Goal: Information Seeking & Learning: Learn about a topic

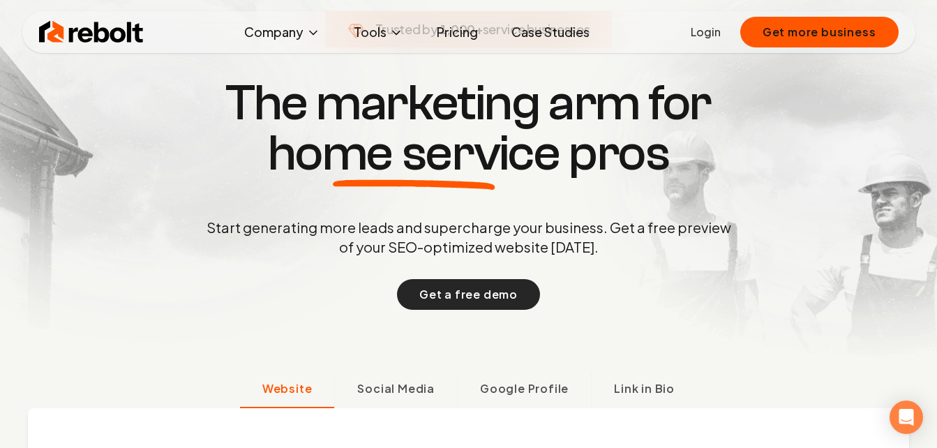
drag, startPoint x: 0, startPoint y: 0, endPoint x: 461, endPoint y: 292, distance: 545.5
click at [461, 292] on button "Get a free demo" at bounding box center [468, 294] width 143 height 31
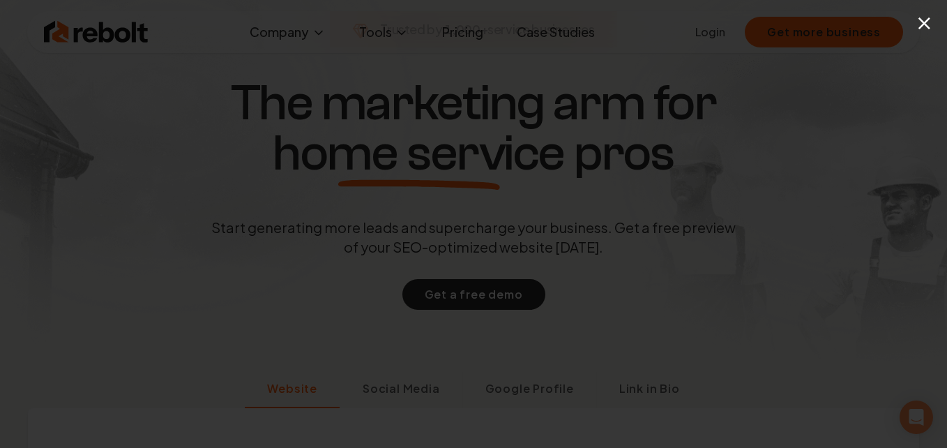
click at [928, 22] on button "×" at bounding box center [924, 22] width 17 height 31
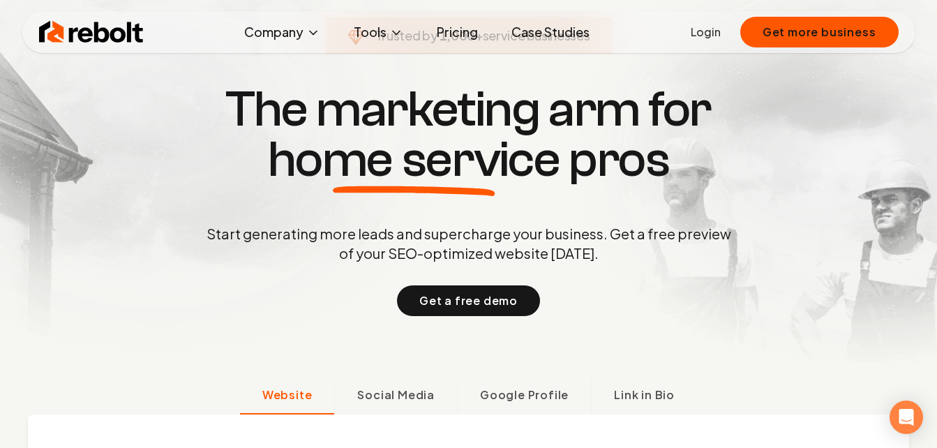
scroll to position [46, 0]
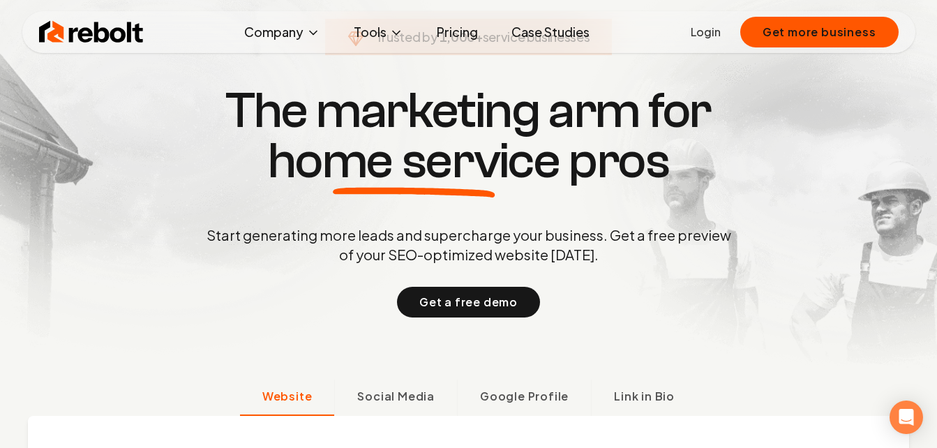
click at [367, 395] on span "Social Media" at bounding box center [395, 396] width 77 height 17
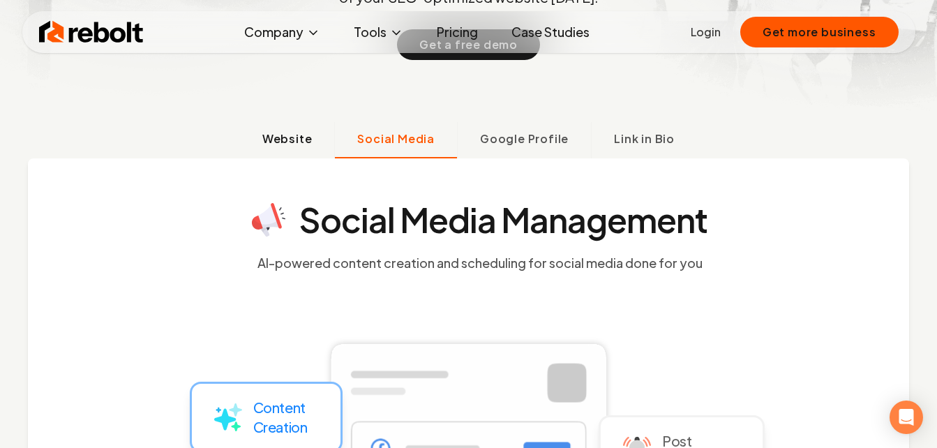
click at [259, 138] on button "Website" at bounding box center [287, 140] width 95 height 36
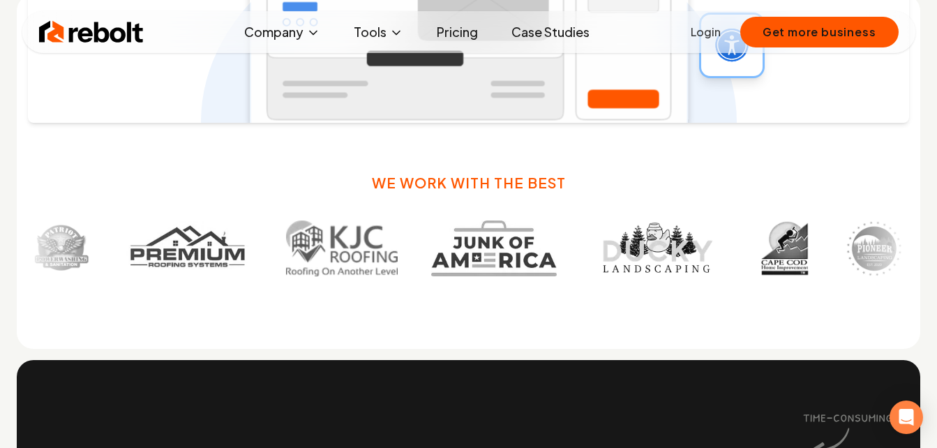
scroll to position [780, 0]
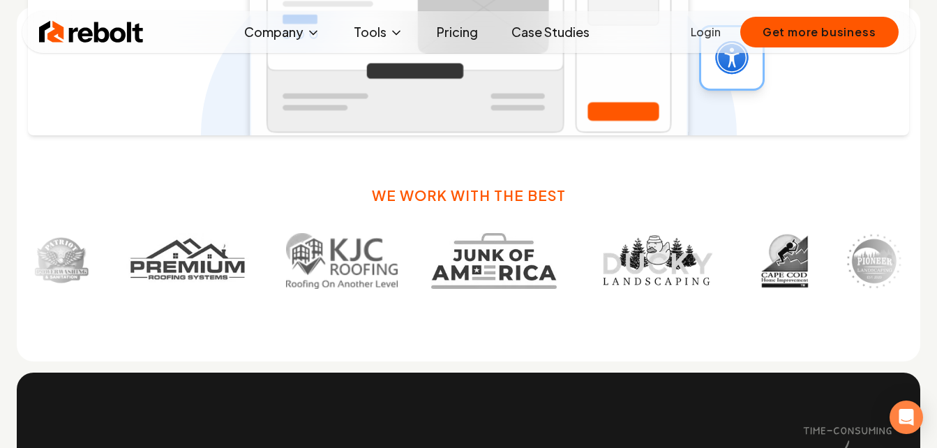
click at [434, 198] on h3 "We work with the best" at bounding box center [469, 196] width 194 height 20
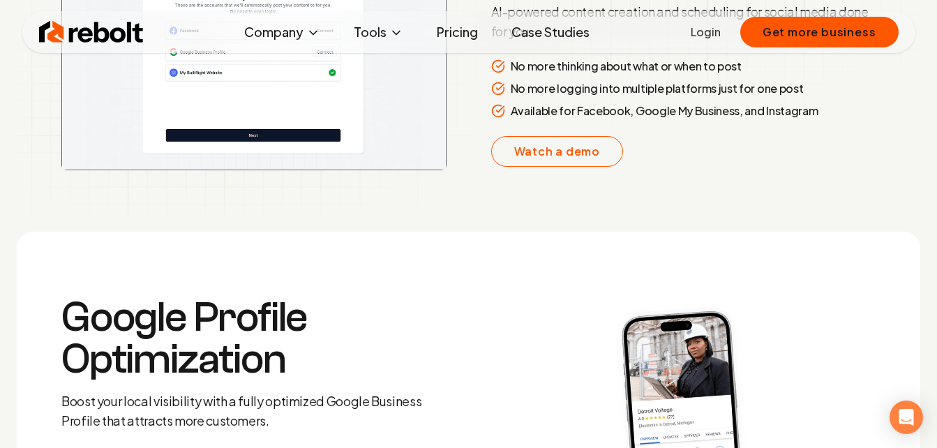
scroll to position [2310, 0]
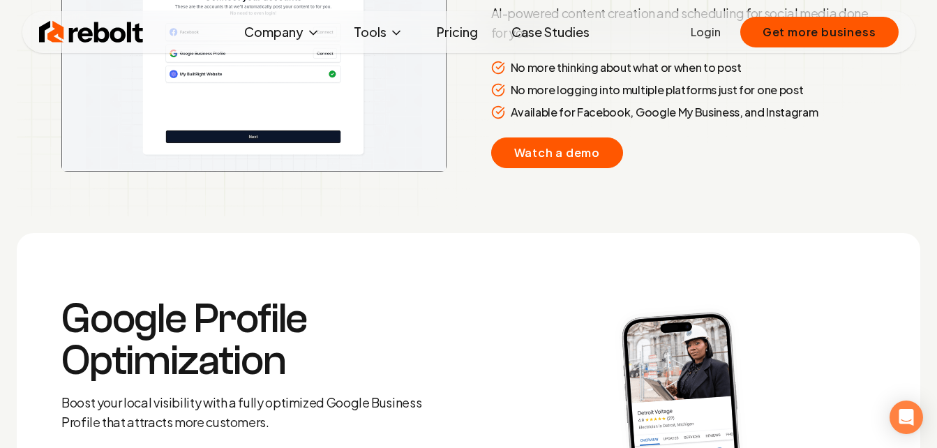
click at [531, 160] on link "Watch a demo" at bounding box center [557, 152] width 133 height 31
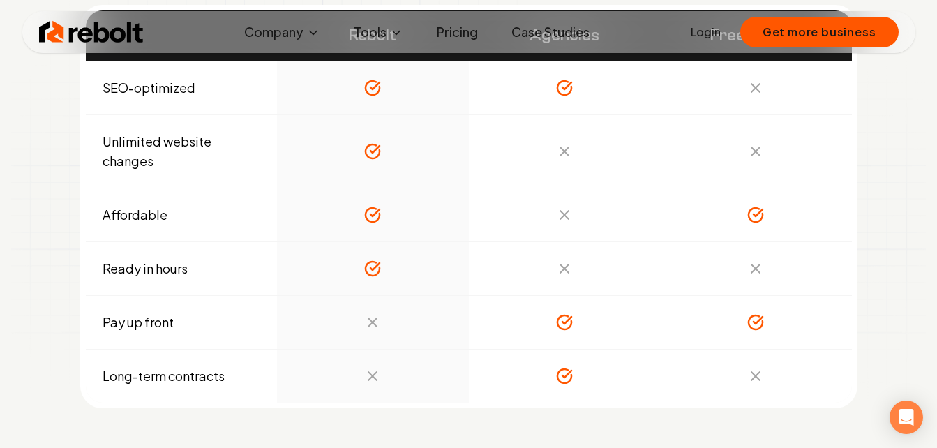
scroll to position [4568, 0]
